Goal: Transaction & Acquisition: Purchase product/service

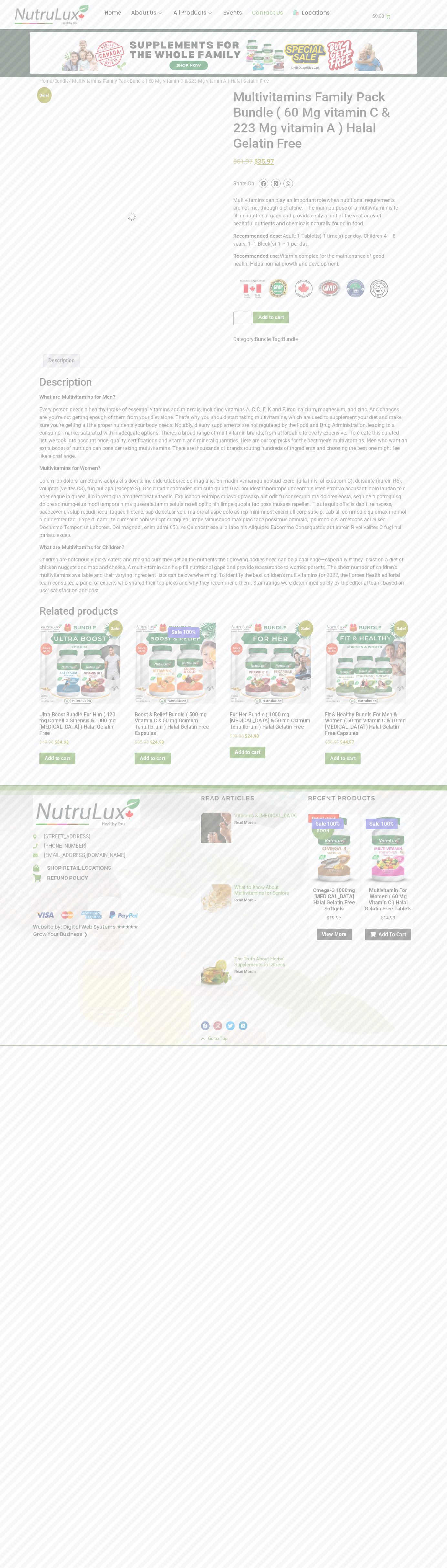
click at [246, 26] on link "Contact Us" at bounding box center [266, 13] width 41 height 26
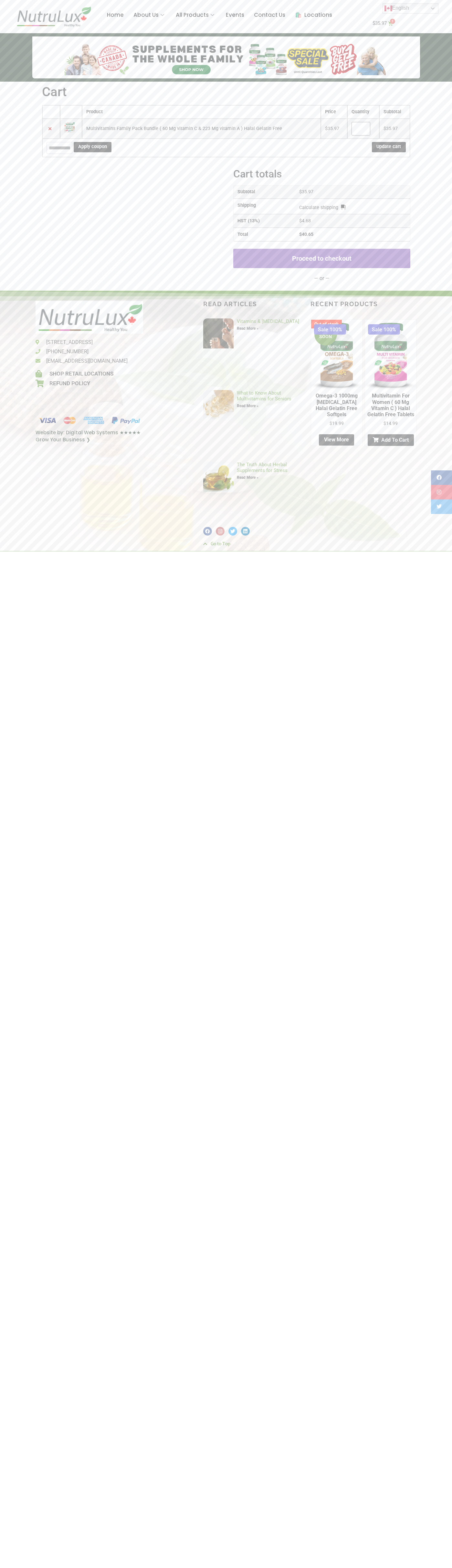
click at [321, 259] on div "Proceed to checkout — or —" at bounding box center [321, 268] width 177 height 47
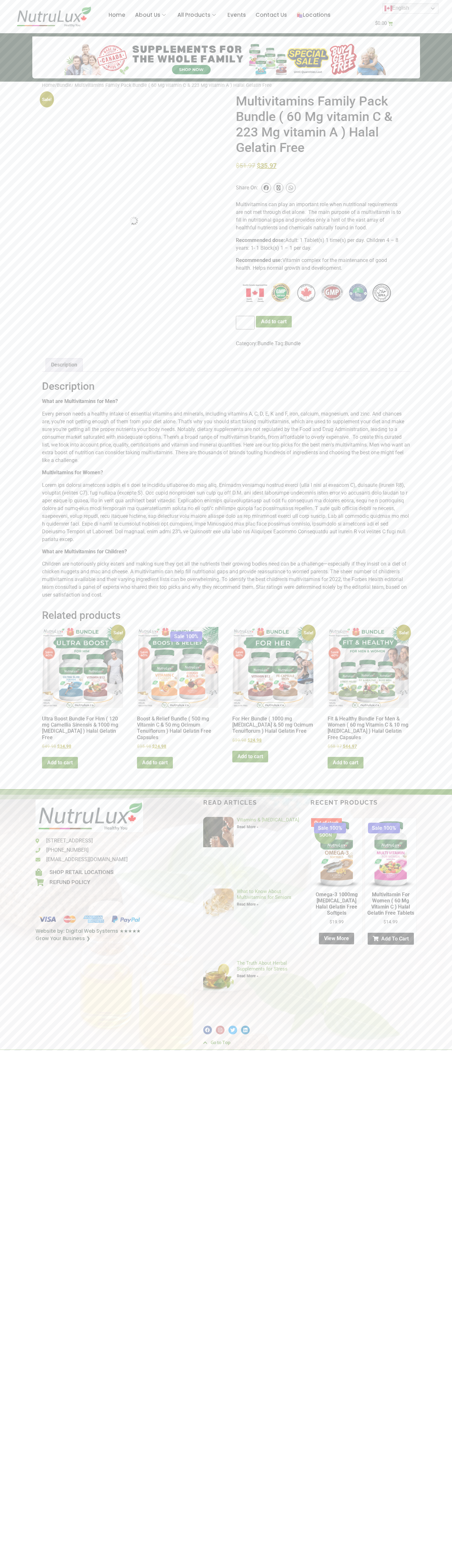
click at [245, 166] on bdi "$ 51.97" at bounding box center [245, 166] width 20 height 8
click at [279, 188] on icon at bounding box center [279, 187] width 4 height 5
click at [256, 344] on span "Category: Bundle" at bounding box center [254, 344] width 38 height 6
click at [65, 365] on link "Description" at bounding box center [64, 365] width 26 height 13
click at [275, 322] on button "Add to cart" at bounding box center [274, 322] width 36 height 12
